Goal: Task Accomplishment & Management: Use online tool/utility

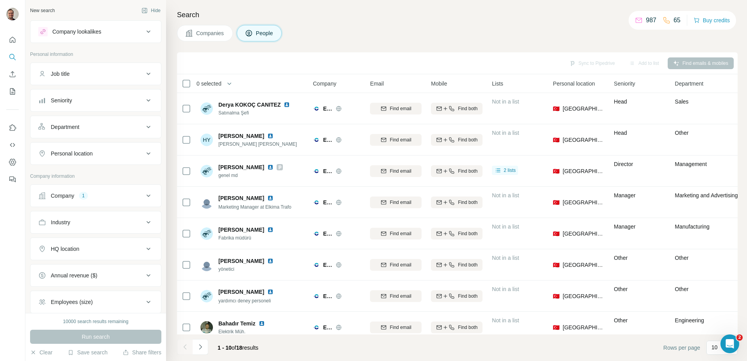
click at [101, 201] on button "Company 1" at bounding box center [95, 195] width 131 height 19
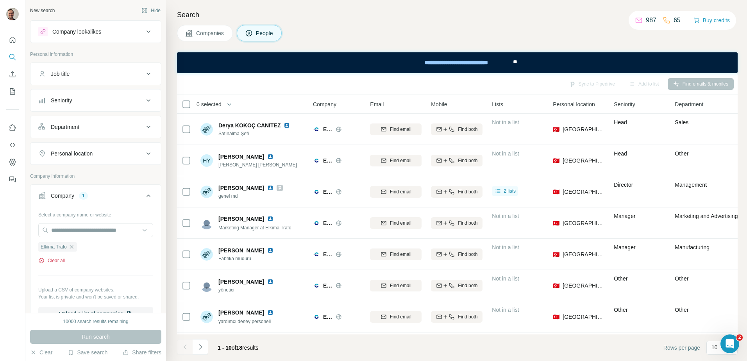
click at [57, 262] on button "Clear all" at bounding box center [51, 260] width 27 height 7
click at [70, 231] on input "text" at bounding box center [95, 230] width 115 height 14
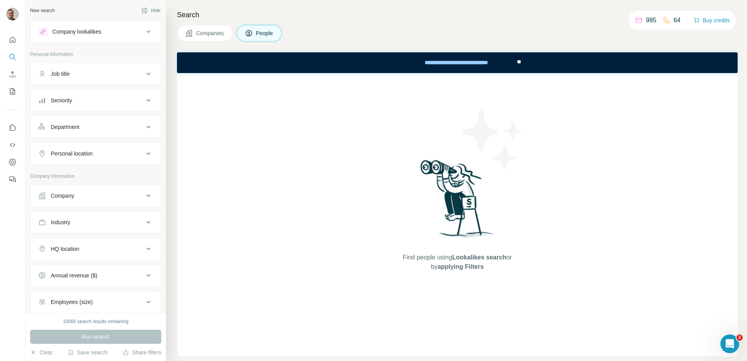
click at [90, 201] on button "Company" at bounding box center [95, 195] width 131 height 19
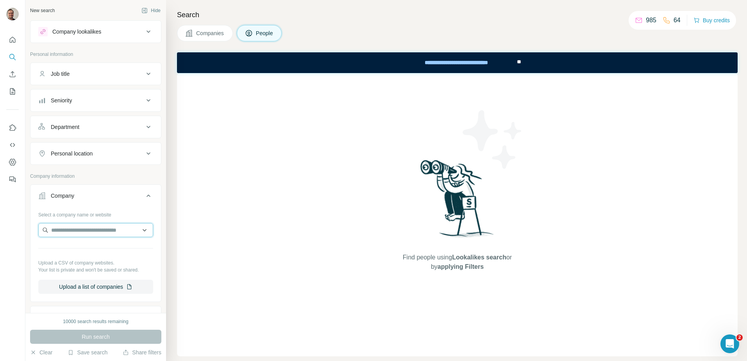
click at [86, 229] on input "text" at bounding box center [95, 230] width 115 height 14
type input "**********"
click at [87, 245] on p "[DOMAIN_NAME]" at bounding box center [83, 248] width 44 height 8
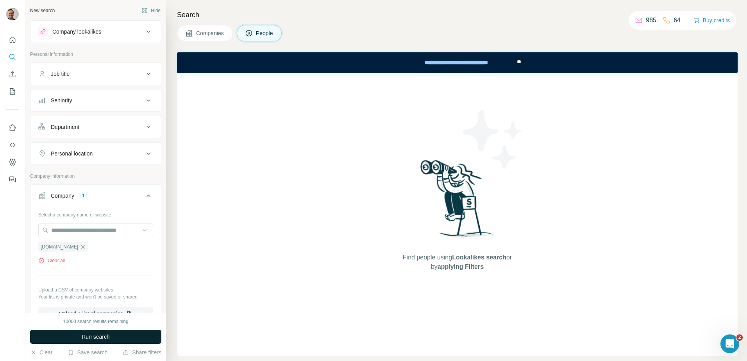
click at [95, 339] on span "Run search" at bounding box center [96, 337] width 28 height 8
click at [222, 34] on span "Companies" at bounding box center [210, 33] width 29 height 8
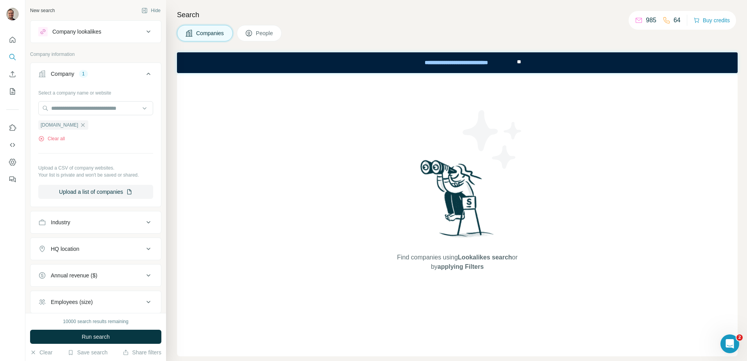
click at [257, 34] on button "People" at bounding box center [259, 33] width 45 height 16
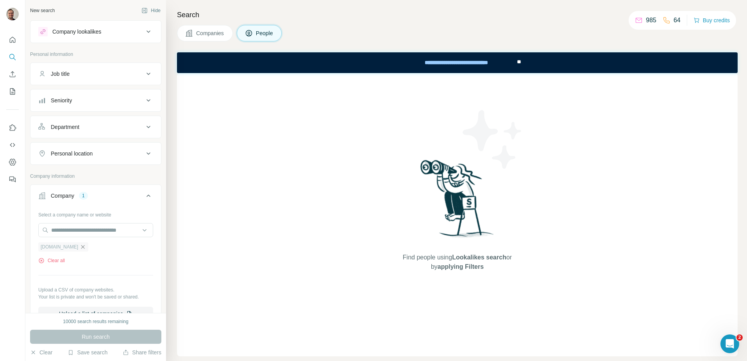
click at [80, 246] on icon "button" at bounding box center [83, 247] width 6 height 6
click at [72, 231] on input "text" at bounding box center [95, 230] width 115 height 14
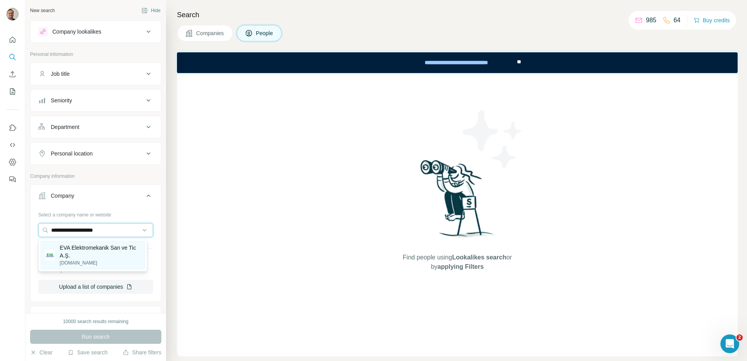
type input "**********"
click at [95, 245] on p "EVA Elektromekanik San ve Tic A.Ş." at bounding box center [100, 252] width 81 height 16
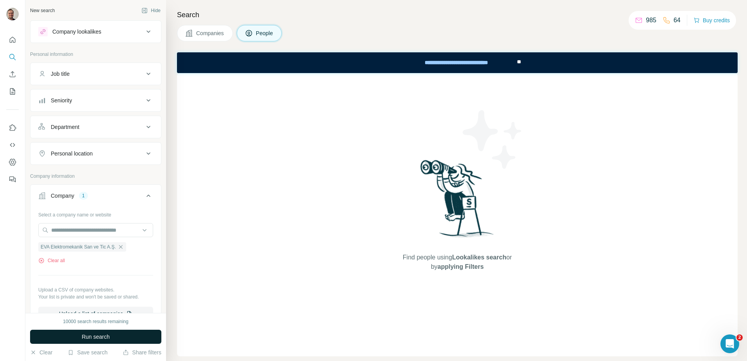
click at [88, 338] on span "Run search" at bounding box center [96, 337] width 28 height 8
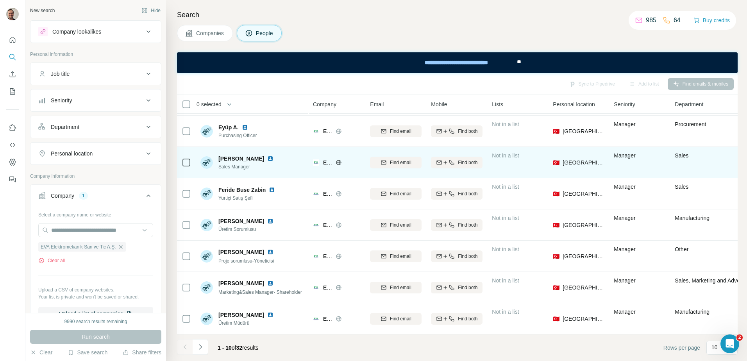
scroll to position [96, 0]
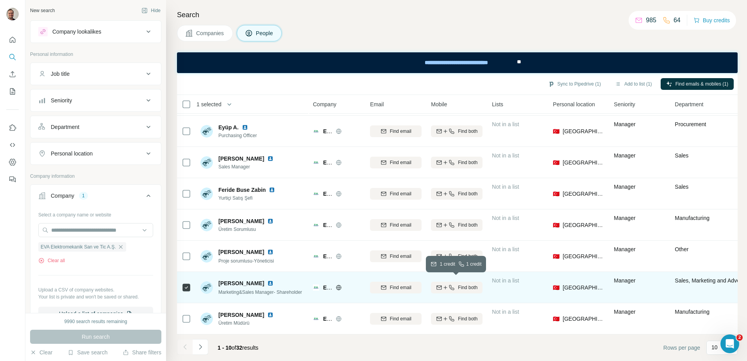
click at [471, 285] on span "Find both" at bounding box center [468, 287] width 20 height 7
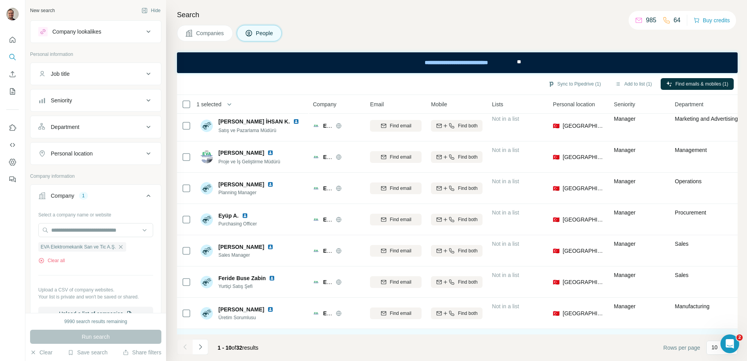
scroll to position [0, 0]
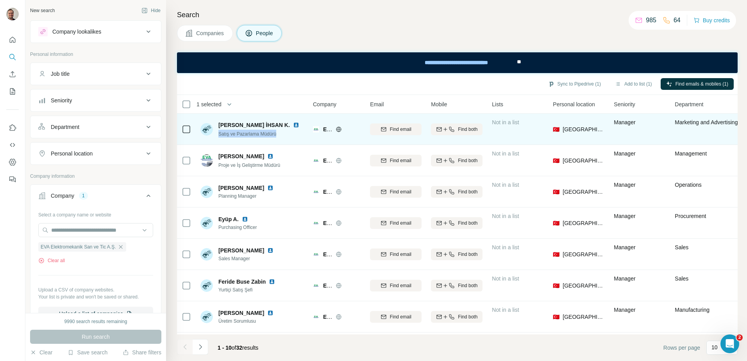
drag, startPoint x: 218, startPoint y: 132, endPoint x: 281, endPoint y: 134, distance: 62.2
click at [281, 134] on div "[PERSON_NAME] İHSAN [PERSON_NAME]ış ve Pazarlama Müdürü" at bounding box center [252, 128] width 104 height 21
copy span "Satış ve Pazarlama Müdürü"
click at [471, 128] on span "Find both" at bounding box center [468, 129] width 20 height 7
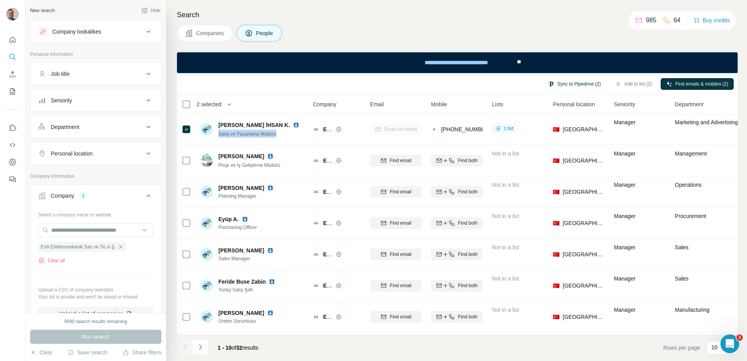
click at [574, 84] on button "Sync to Pipedrive (2)" at bounding box center [575, 84] width 64 height 12
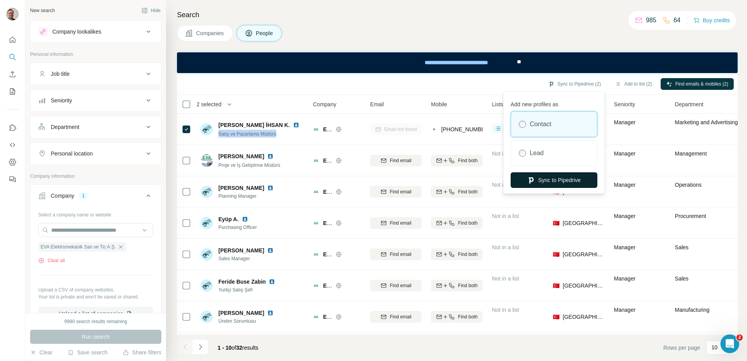
click at [558, 179] on button "Sync to Pipedrive" at bounding box center [554, 180] width 87 height 16
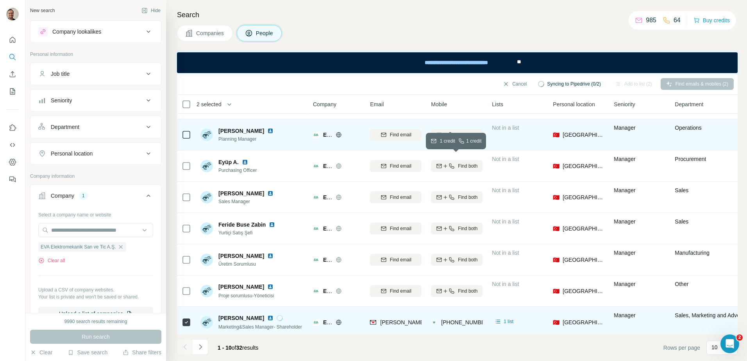
scroll to position [96, 0]
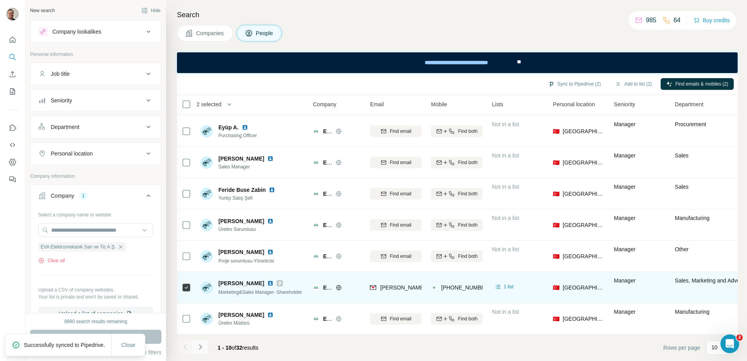
click at [202, 349] on icon "Navigate to next page" at bounding box center [201, 347] width 8 height 8
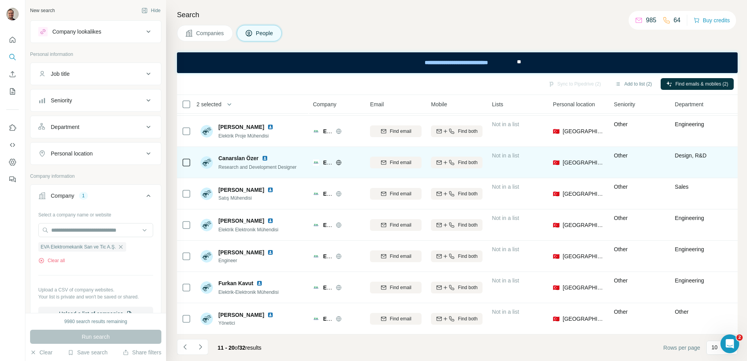
scroll to position [0, 0]
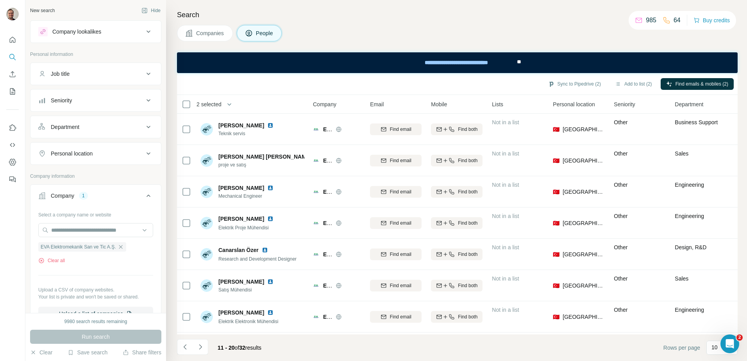
click at [190, 344] on button "Navigate to previous page" at bounding box center [185, 347] width 16 height 16
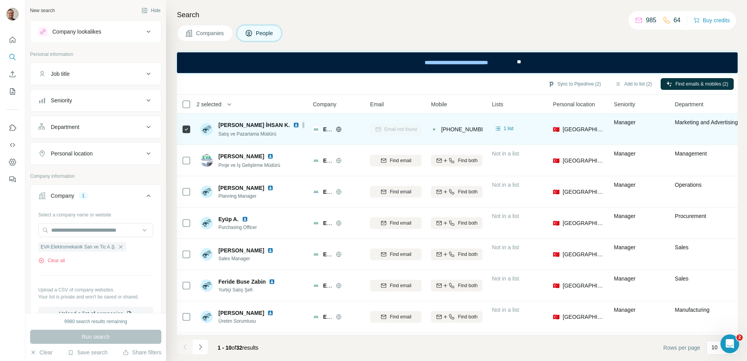
click at [293, 125] on img at bounding box center [296, 125] width 6 height 6
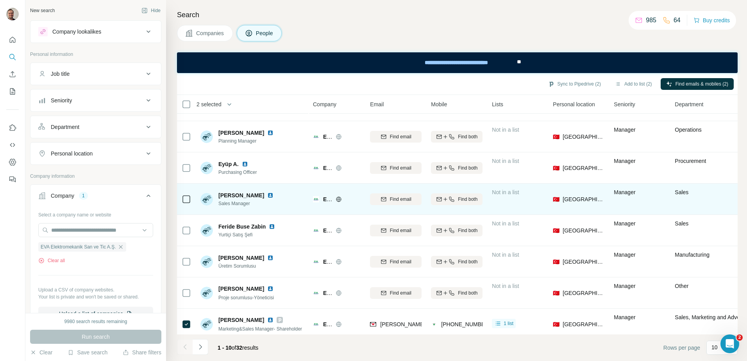
scroll to position [96, 0]
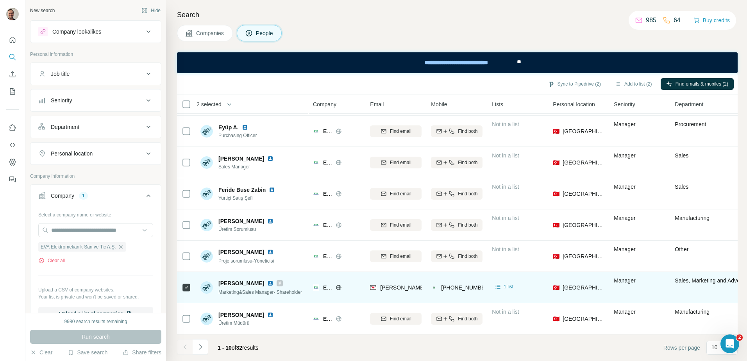
click at [274, 280] on img at bounding box center [270, 283] width 6 height 6
